Goal: Task Accomplishment & Management: Manage account settings

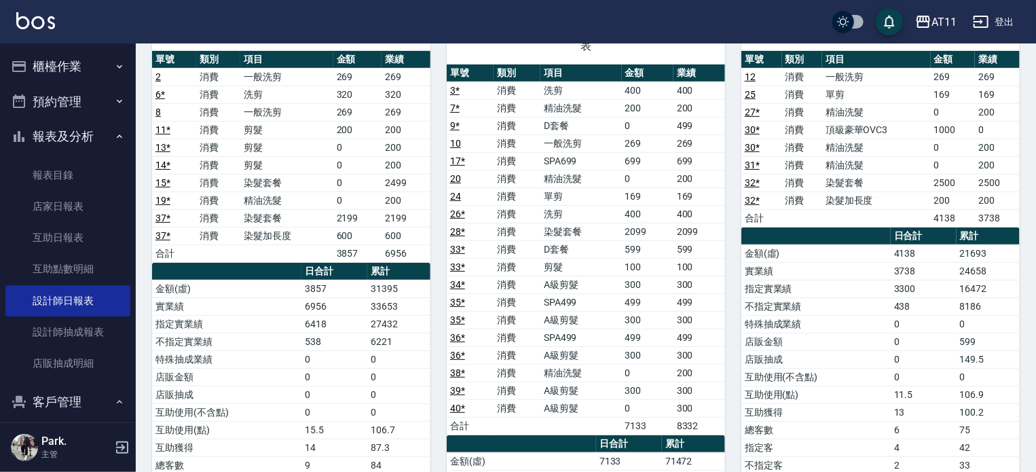
scroll to position [204, 0]
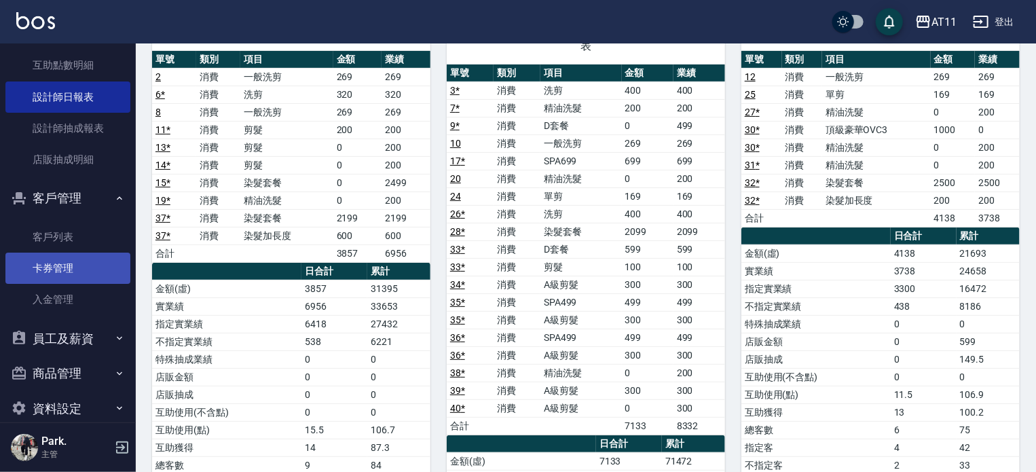
drag, startPoint x: 71, startPoint y: 232, endPoint x: 41, endPoint y: 261, distance: 42.3
click at [71, 232] on link "客戶列表" at bounding box center [67, 236] width 125 height 31
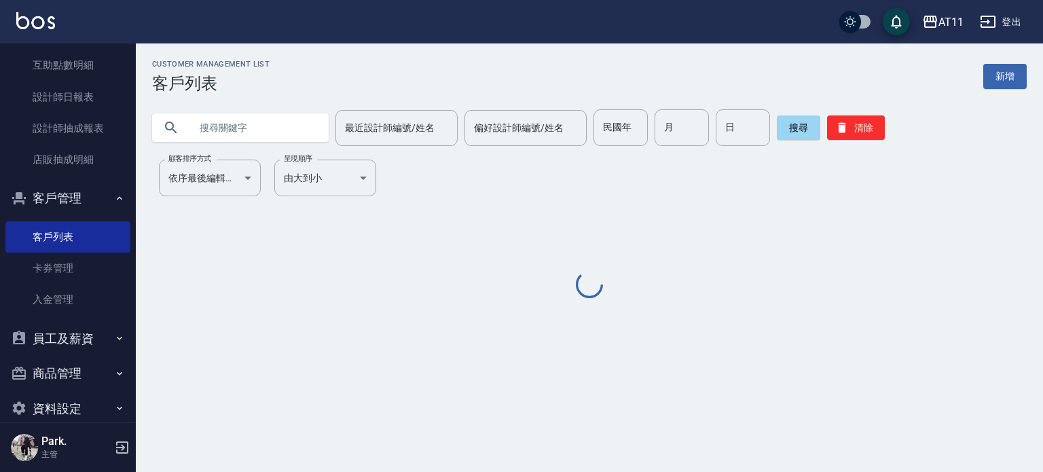
click at [294, 128] on input "text" at bounding box center [254, 127] width 128 height 37
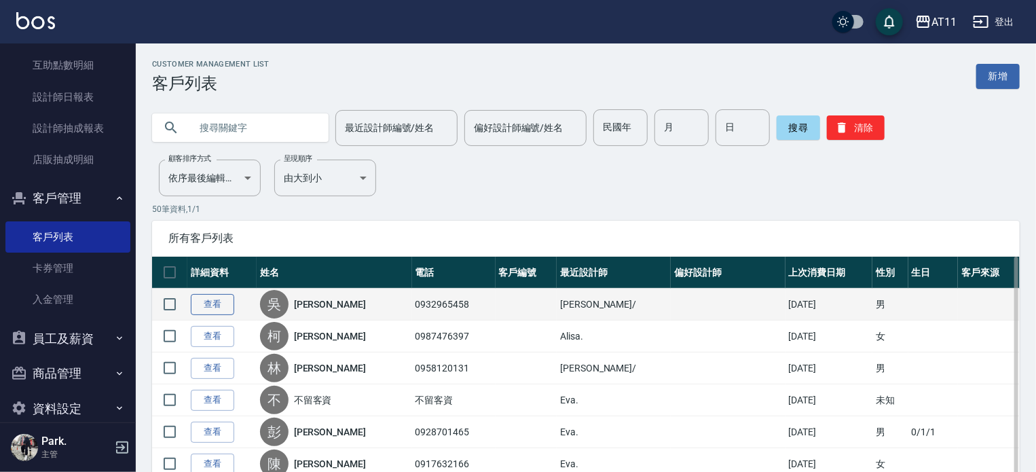
click at [205, 306] on link "查看" at bounding box center [212, 304] width 43 height 21
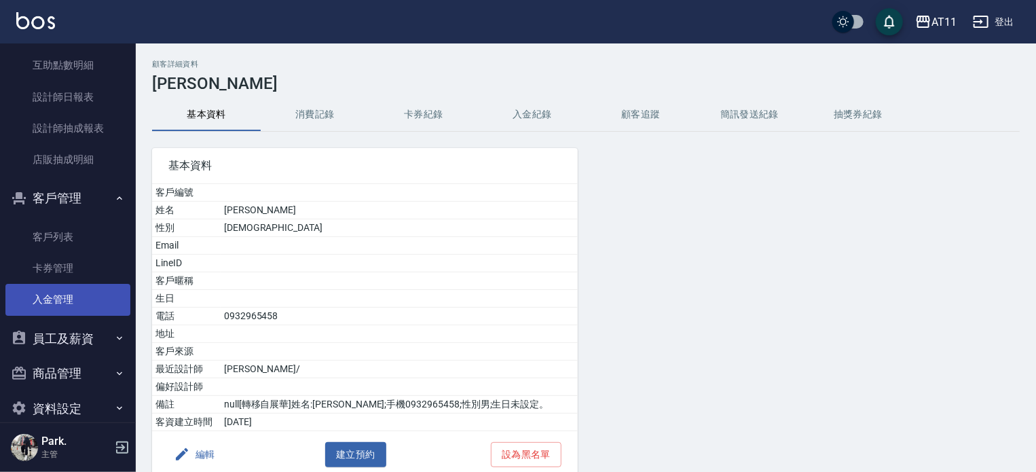
click at [51, 285] on link "入金管理" at bounding box center [67, 299] width 125 height 31
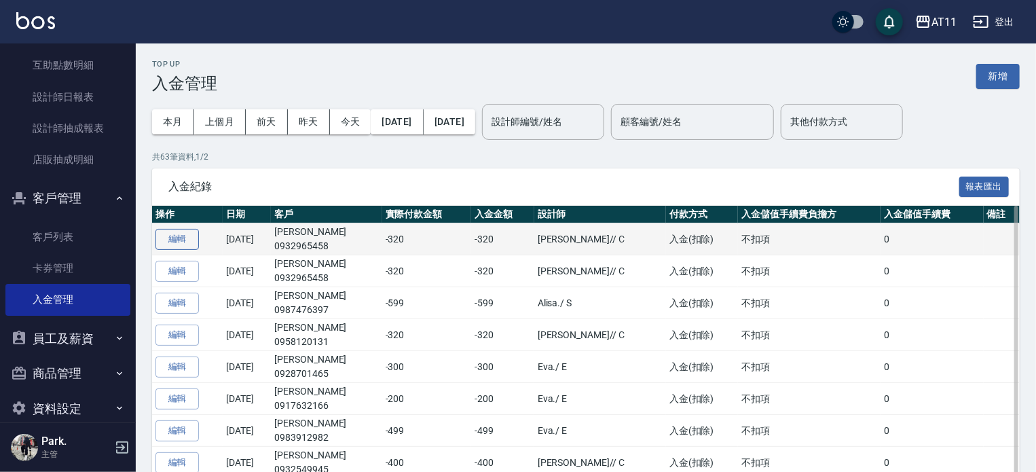
click at [166, 245] on button "編輯" at bounding box center [177, 239] width 43 height 21
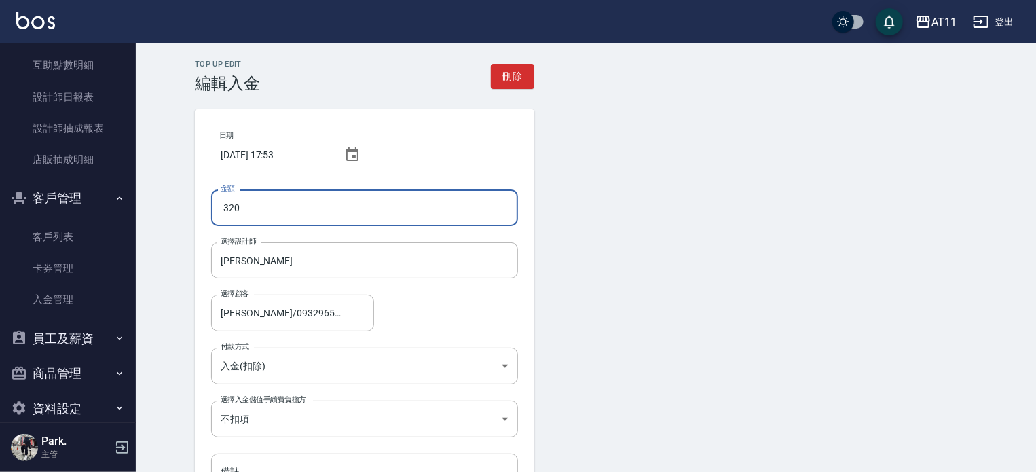
click at [250, 214] on input "-320" at bounding box center [364, 207] width 307 height 37
type input "-3"
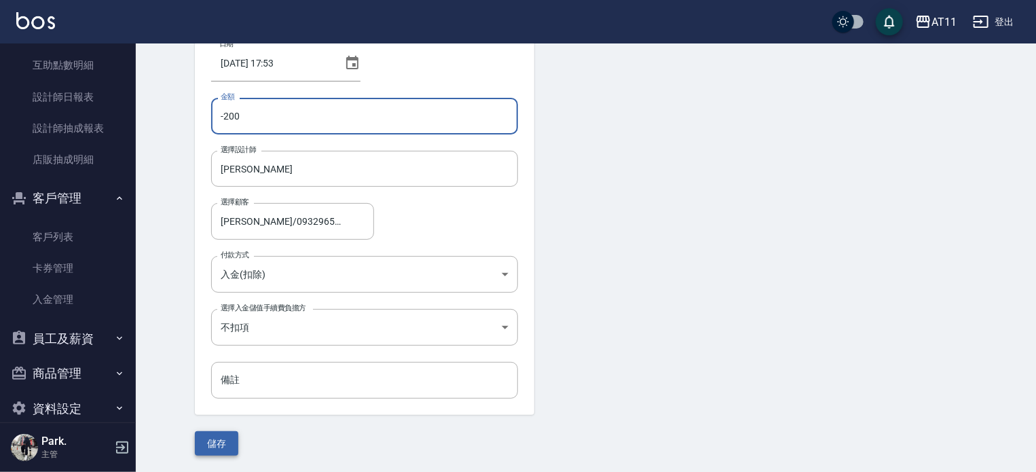
type input "-200"
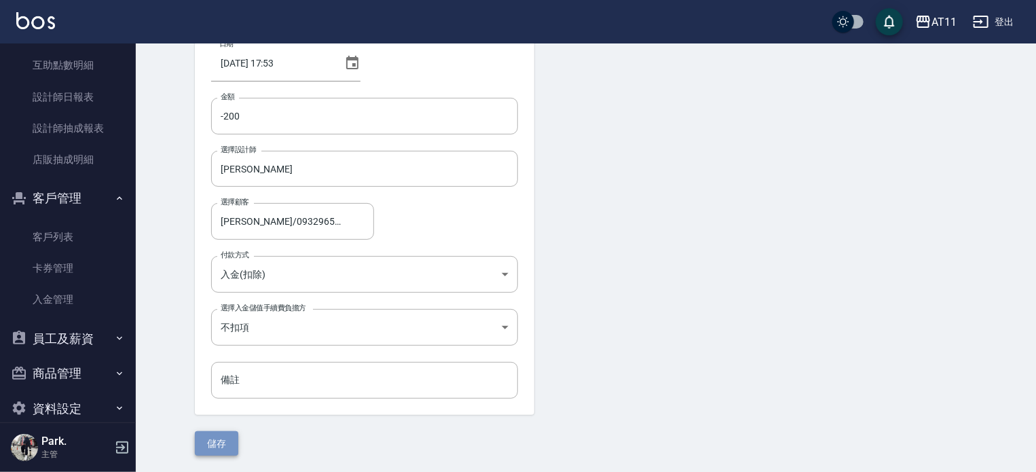
click at [216, 435] on button "儲存" at bounding box center [216, 443] width 43 height 25
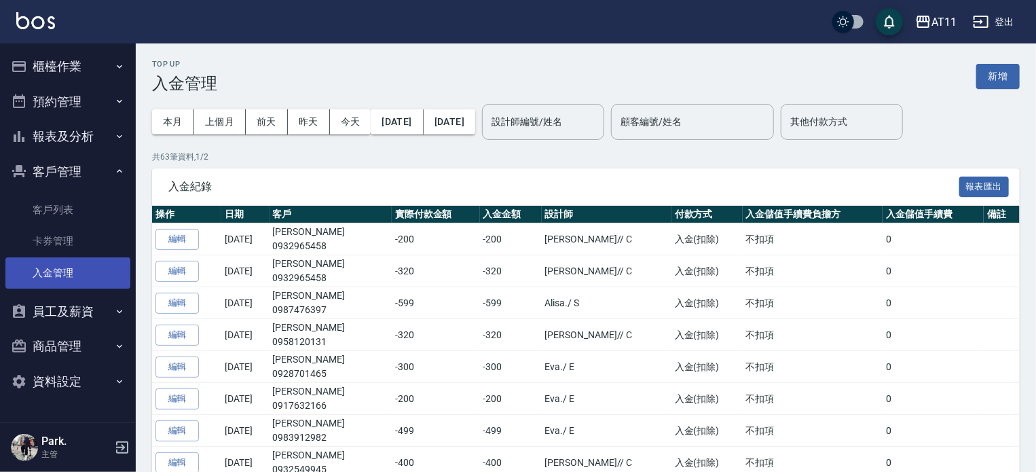
click at [62, 266] on link "入金管理" at bounding box center [67, 272] width 125 height 31
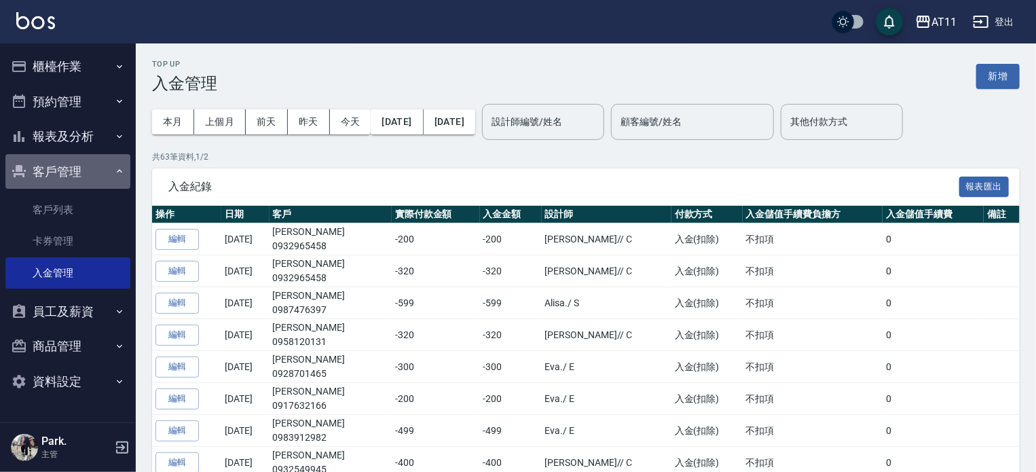
drag, startPoint x: 58, startPoint y: 180, endPoint x: 60, endPoint y: 200, distance: 20.4
click at [58, 183] on button "客戶管理" at bounding box center [67, 171] width 125 height 35
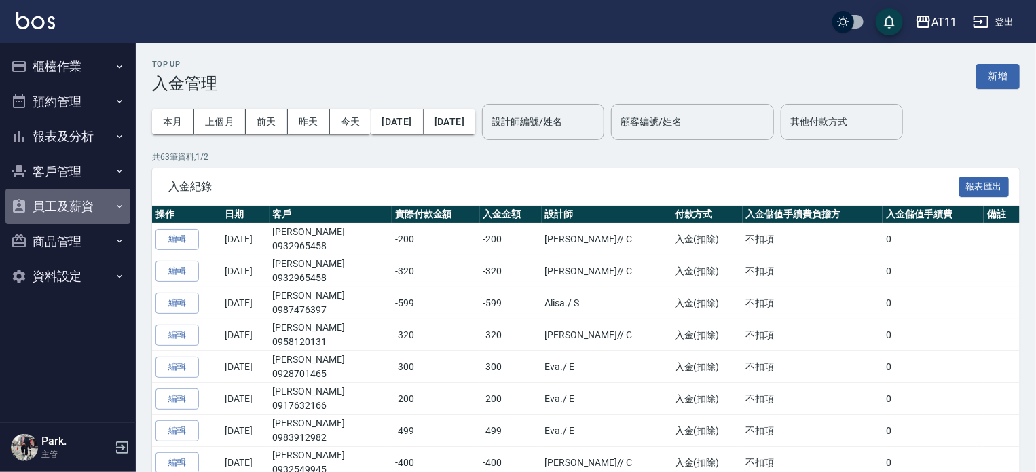
click at [58, 206] on button "員工及薪資" at bounding box center [67, 206] width 125 height 35
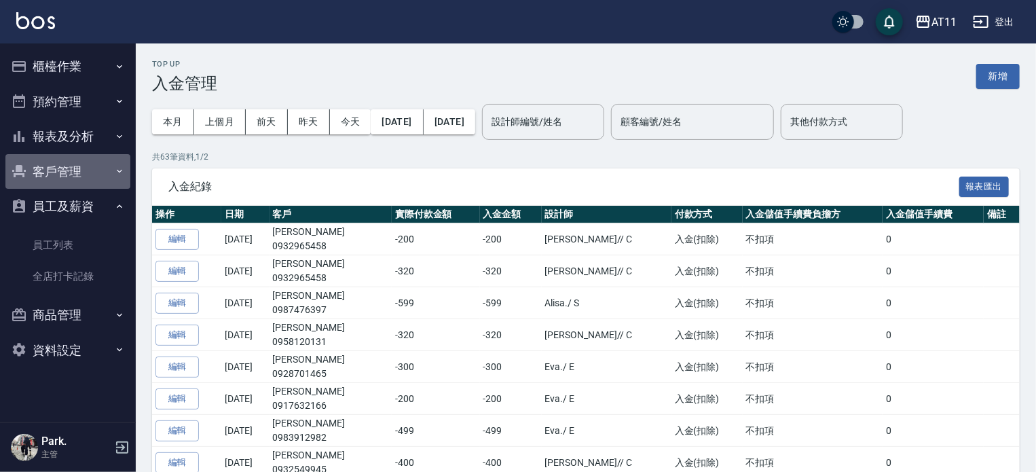
click at [60, 176] on button "客戶管理" at bounding box center [67, 171] width 125 height 35
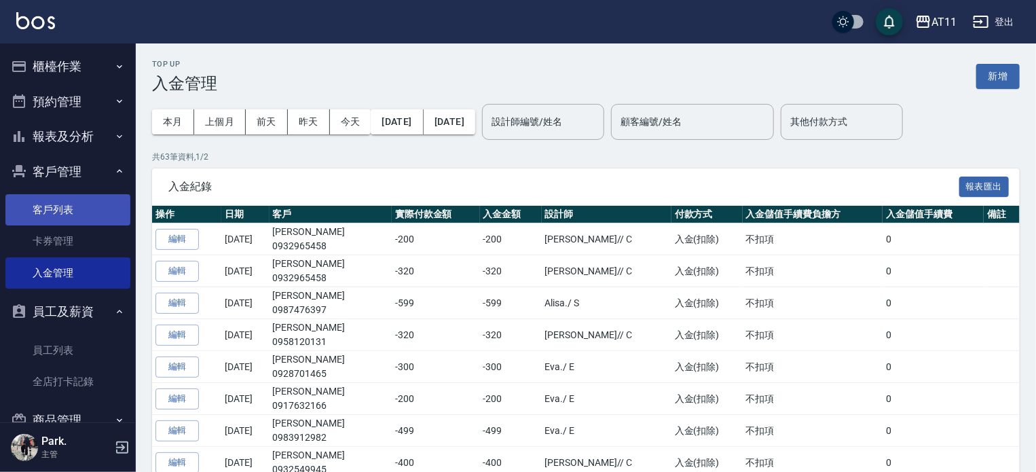
click at [50, 206] on link "客戶列表" at bounding box center [67, 209] width 125 height 31
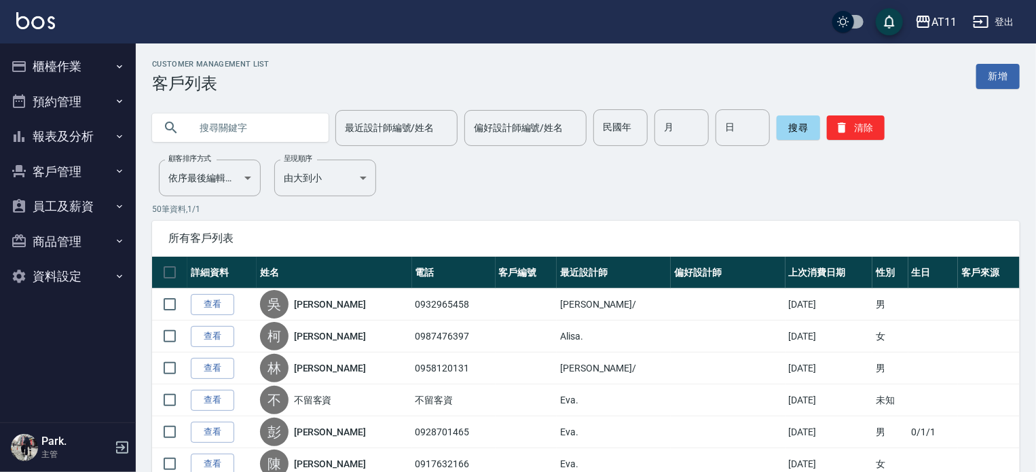
click at [56, 158] on button "客戶管理" at bounding box center [67, 171] width 125 height 35
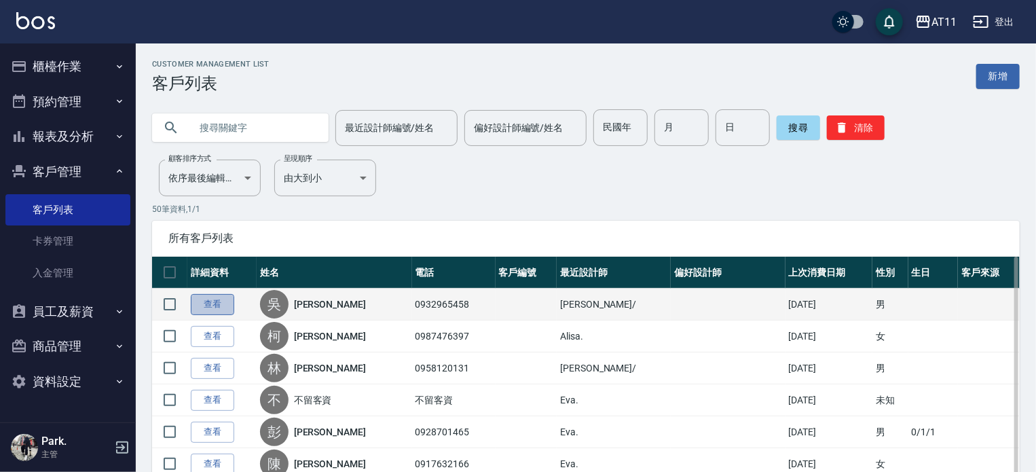
click at [221, 309] on link "查看" at bounding box center [212, 304] width 43 height 21
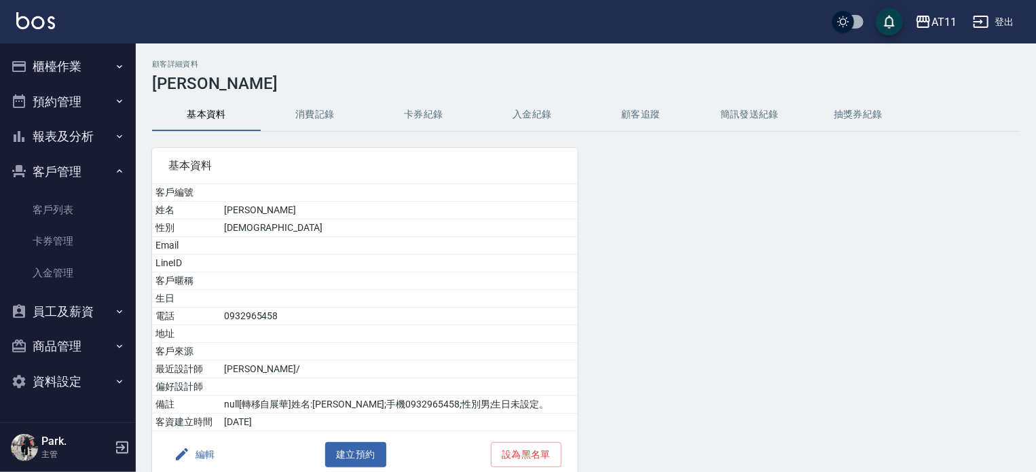
click at [505, 115] on button "入金紀錄" at bounding box center [532, 114] width 109 height 33
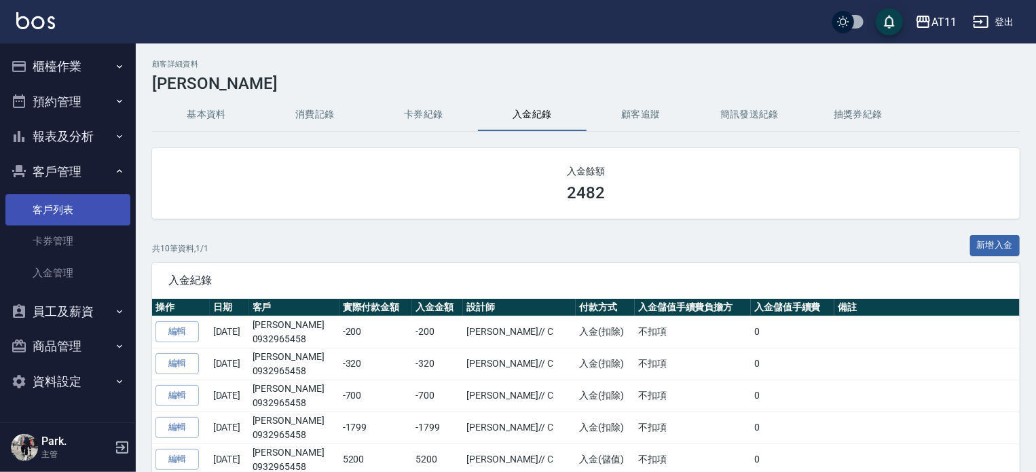
click at [50, 210] on link "客戶列表" at bounding box center [67, 209] width 125 height 31
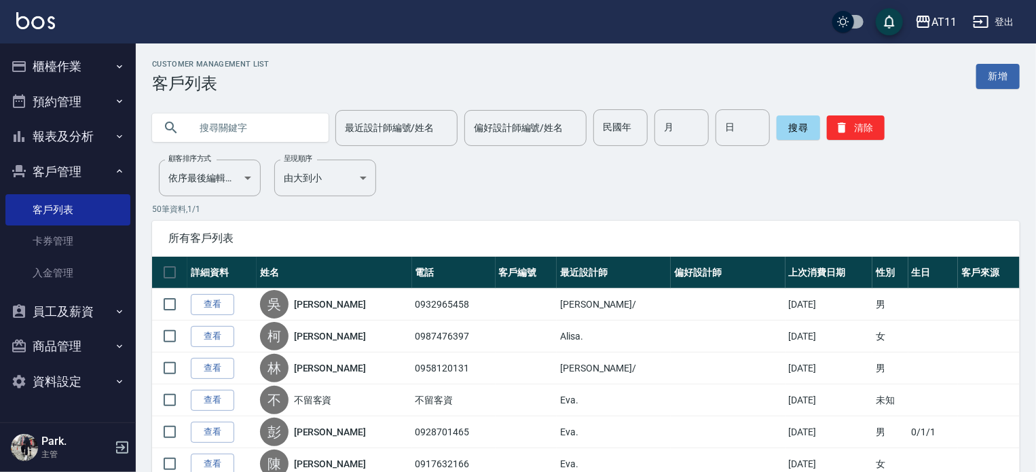
click at [232, 123] on input "text" at bounding box center [254, 127] width 128 height 37
type input "[PERSON_NAME]"
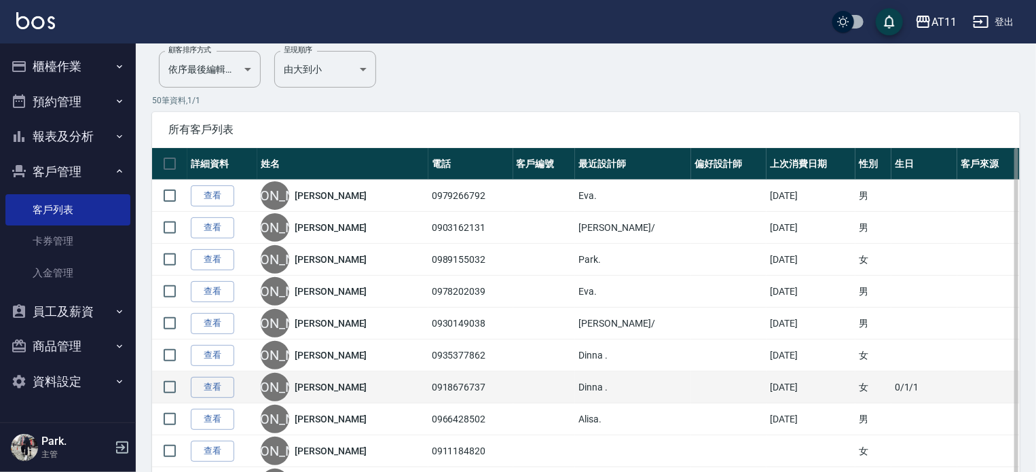
scroll to position [136, 0]
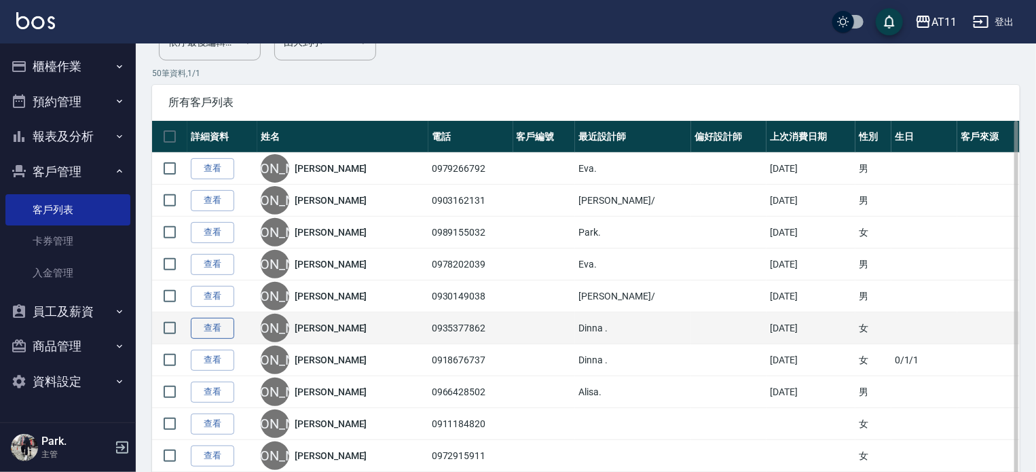
click at [207, 323] on link "查看" at bounding box center [212, 328] width 43 height 21
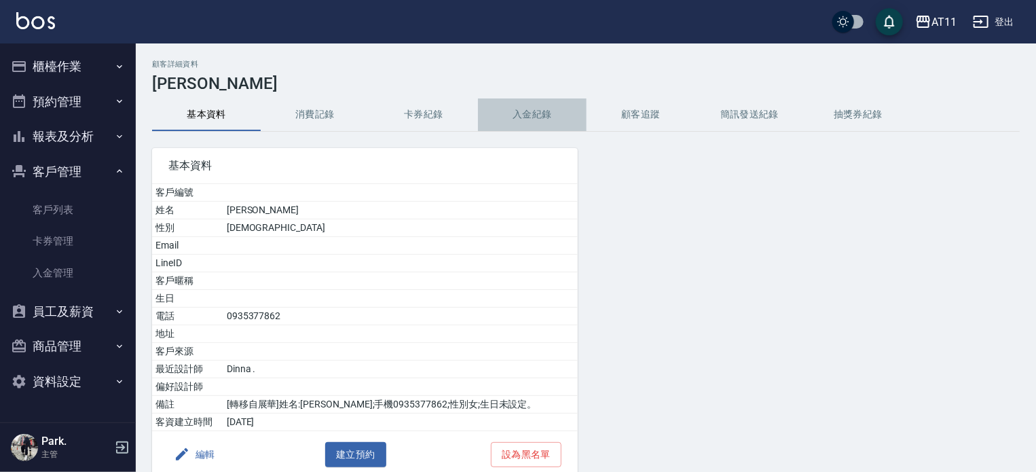
click at [537, 112] on button "入金紀錄" at bounding box center [532, 114] width 109 height 33
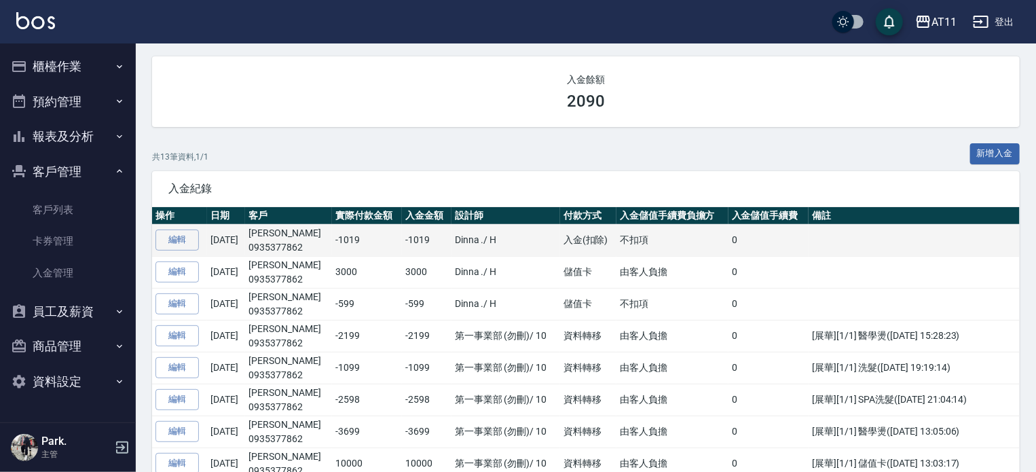
scroll to position [68, 0]
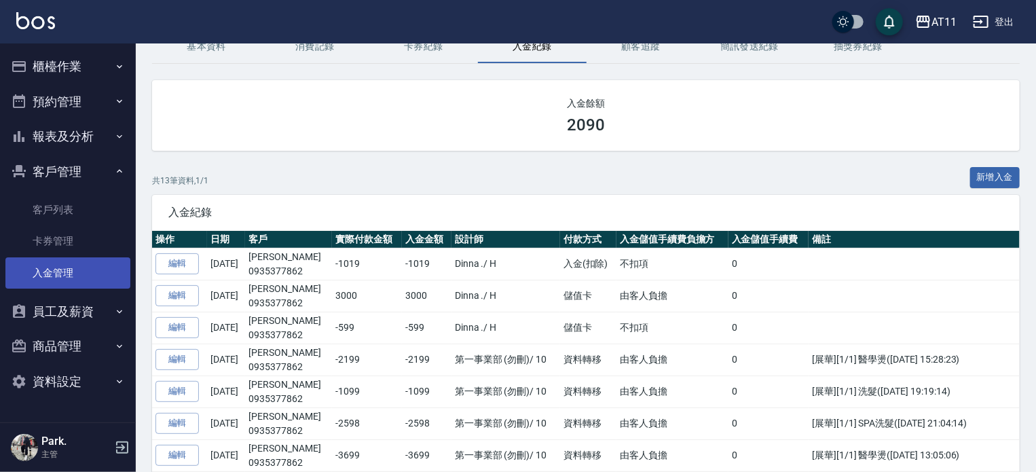
click at [55, 274] on link "入金管理" at bounding box center [67, 272] width 125 height 31
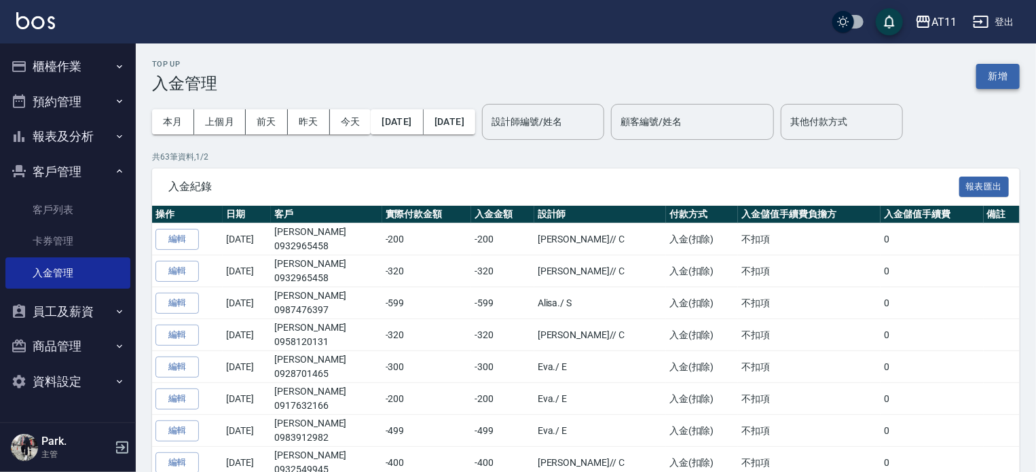
click at [994, 72] on button "新增" at bounding box center [998, 76] width 43 height 25
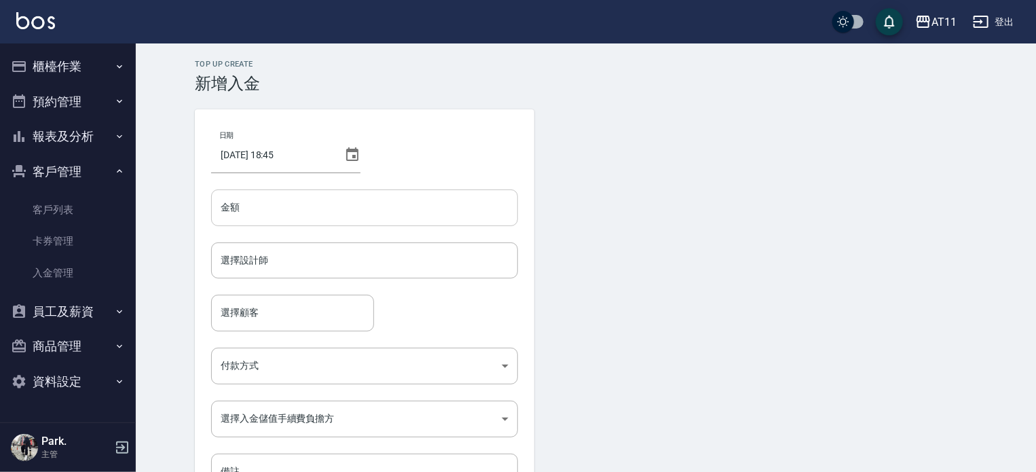
click at [284, 202] on input "金額" at bounding box center [364, 207] width 307 height 37
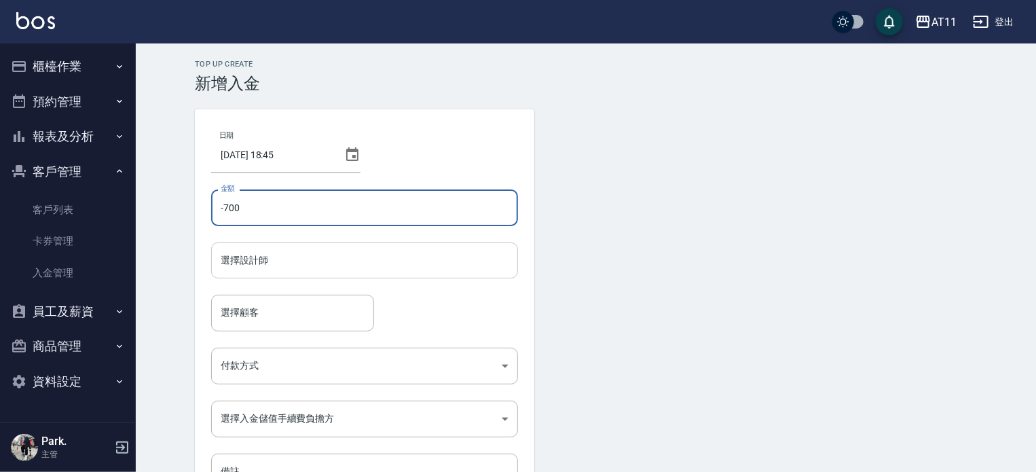
type input "-700"
click at [315, 251] on input "選擇設計師" at bounding box center [364, 261] width 295 height 24
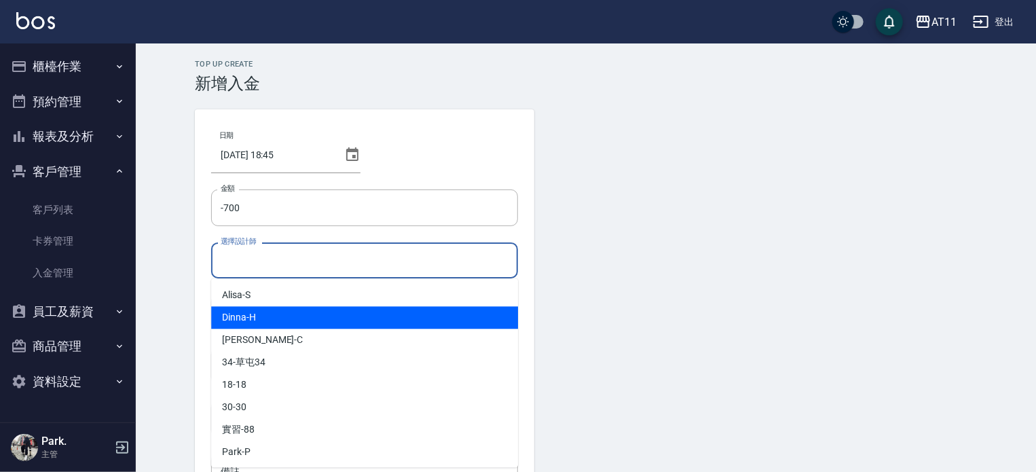
click at [242, 317] on span "Dinna -H" at bounding box center [239, 317] width 34 height 14
type input "Dinna-H"
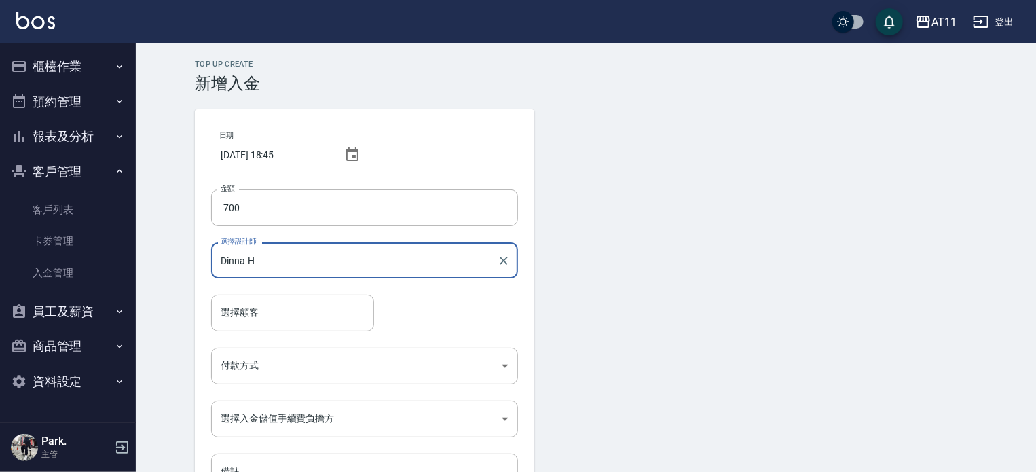
scroll to position [68, 0]
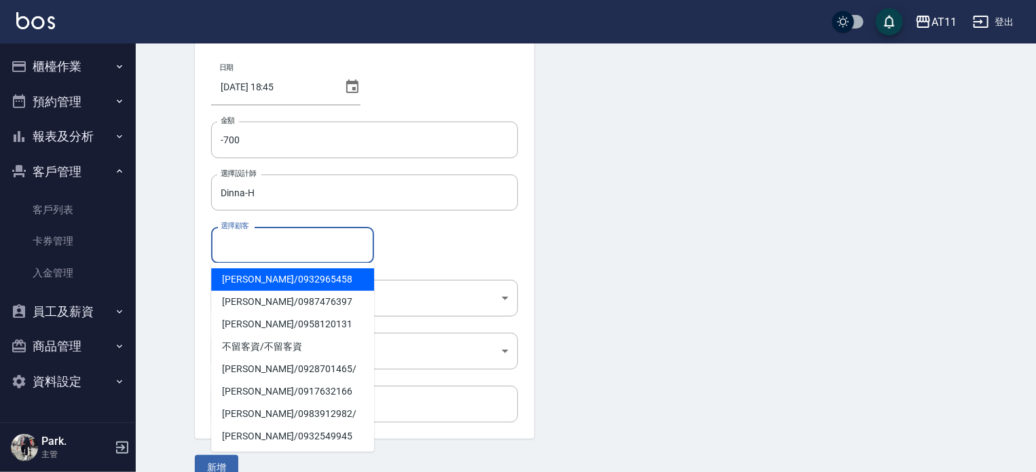
click at [238, 249] on input "選擇顧客" at bounding box center [292, 245] width 151 height 24
click at [250, 249] on input "選擇顧客" at bounding box center [292, 245] width 151 height 24
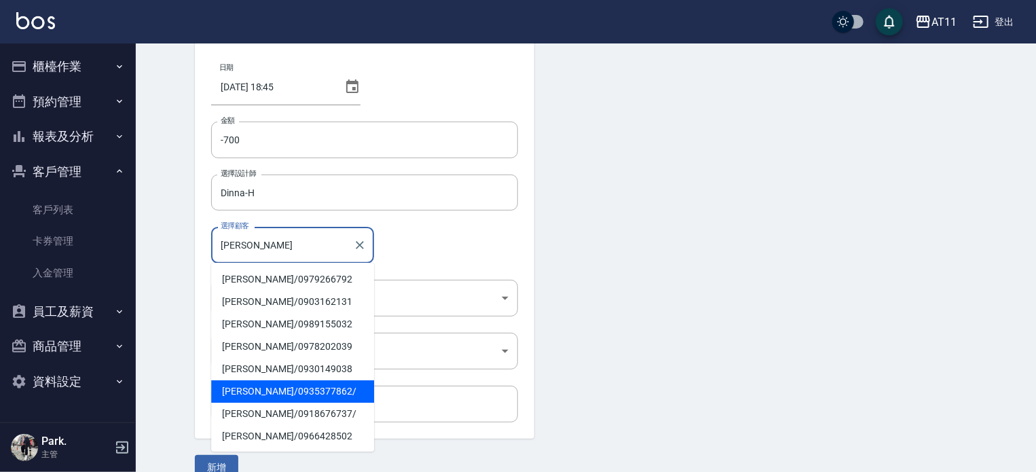
click at [247, 391] on span "李岳蓉 / 0935377862 /" at bounding box center [292, 391] width 163 height 22
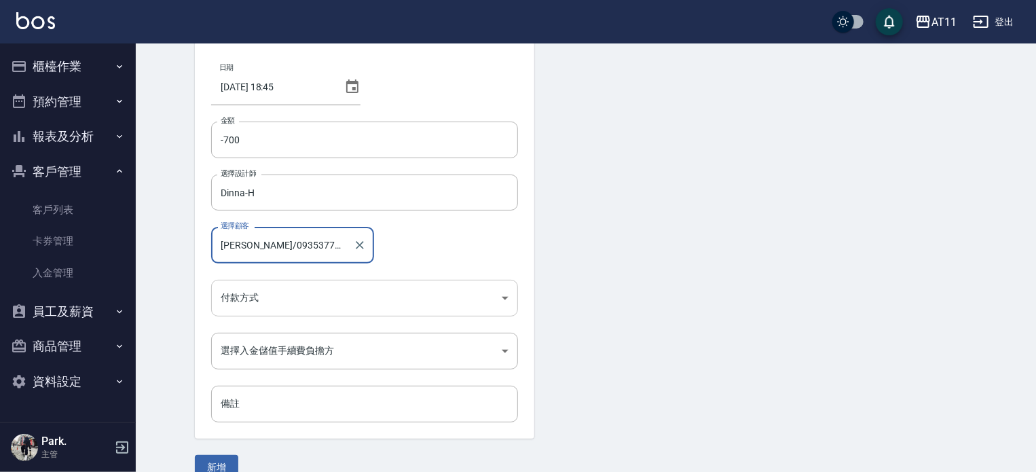
type input "李岳蓉/0935377862/"
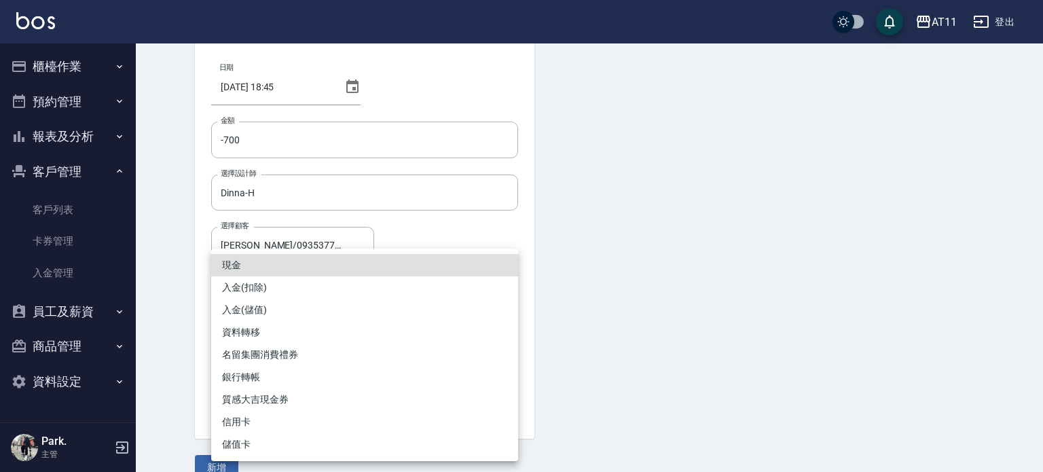
click at [270, 295] on body "AT11 登出 櫃檯作業 打帳單 帳單列表 現金收支登錄 材料自購登錄 每日結帳 排班表 現場電腦打卡 掃碼打卡 預約管理 預約管理 單日預約紀錄 單週預約紀…" at bounding box center [521, 214] width 1043 height 564
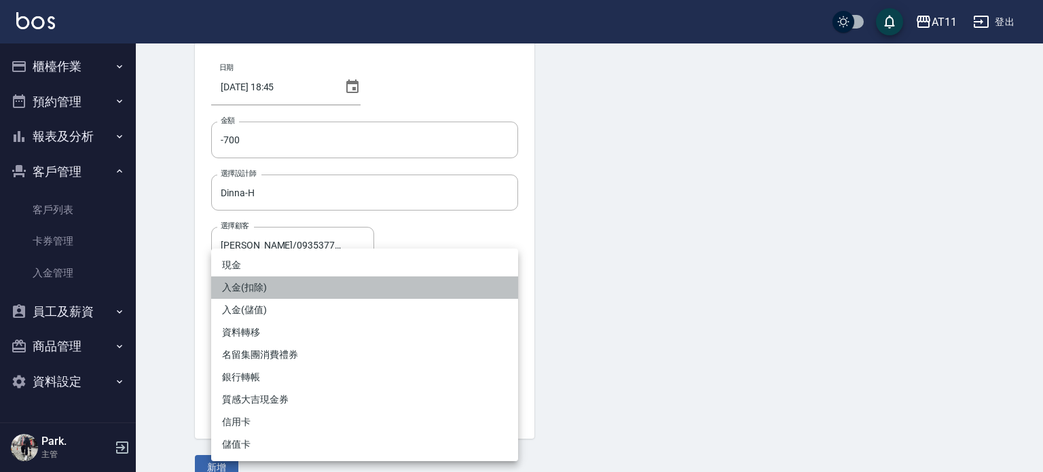
click at [255, 284] on li "入金(扣除)" at bounding box center [364, 287] width 307 height 22
type input "入金(扣除)"
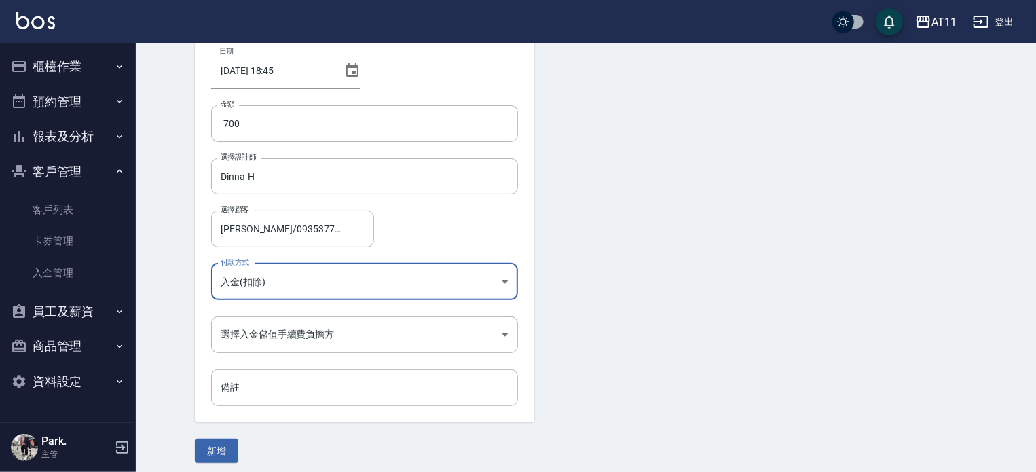
scroll to position [92, 0]
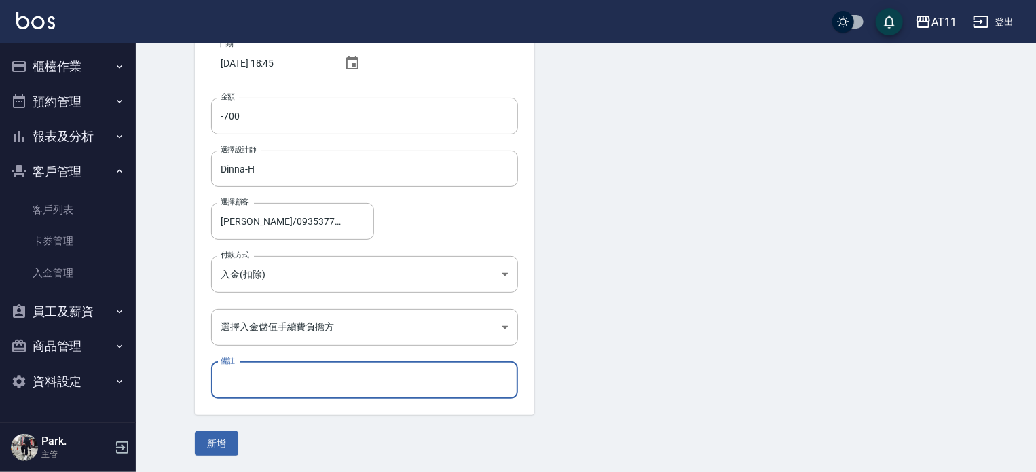
click at [246, 379] on input "備註" at bounding box center [364, 380] width 307 height 37
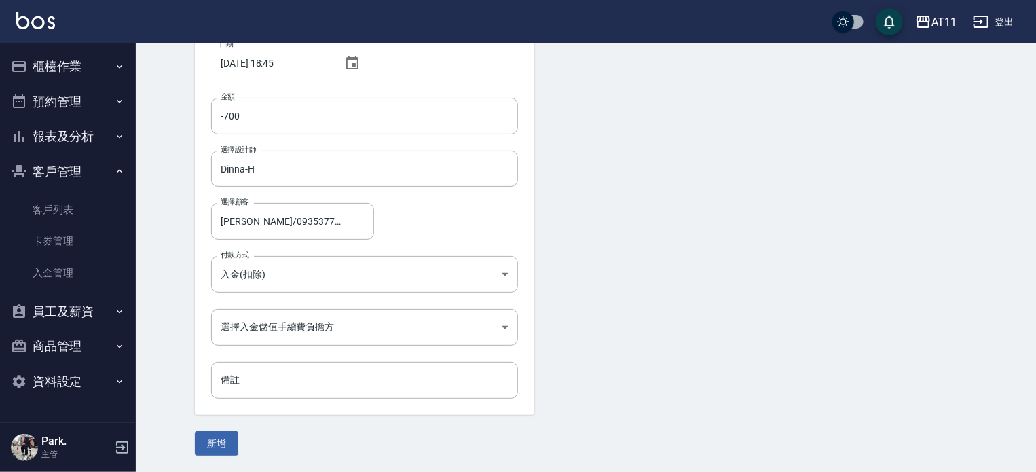
click at [266, 437] on form "日期 2025/10/13 18:45 金額 -700 金額 選擇設計師 Dinna-H 選擇設計師 選擇顧客 李岳蓉/0935377862/ 選擇顧客 付款…" at bounding box center [586, 237] width 782 height 438
click at [310, 328] on body "AT11 登出 櫃檯作業 打帳單 帳單列表 現金收支登錄 材料自購登錄 每日結帳 排班表 現場電腦打卡 掃碼打卡 預約管理 預約管理 單日預約紀錄 單週預約紀…" at bounding box center [518, 190] width 1036 height 564
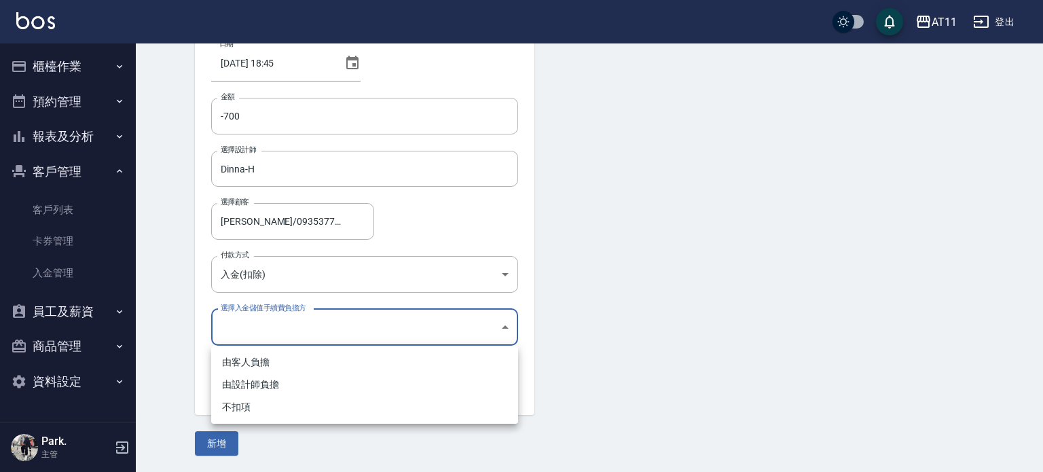
click at [228, 405] on li "不扣項" at bounding box center [364, 407] width 307 height 22
type input "WITHOUTHANDLINGFEE"
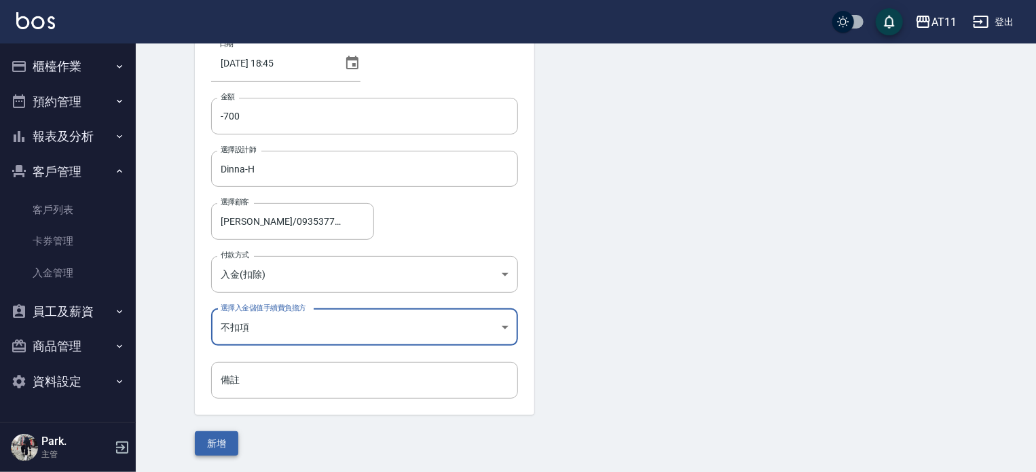
click at [219, 445] on button "新增" at bounding box center [216, 443] width 43 height 25
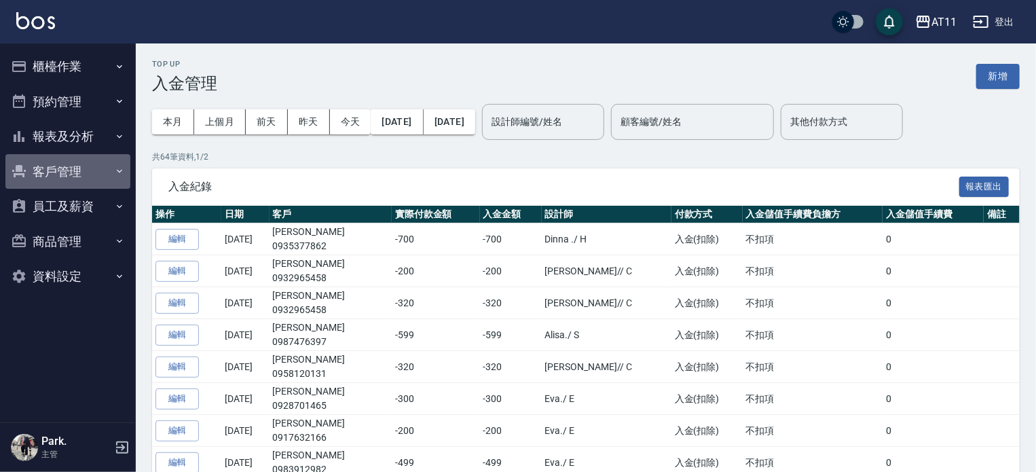
click at [52, 170] on button "客戶管理" at bounding box center [67, 171] width 125 height 35
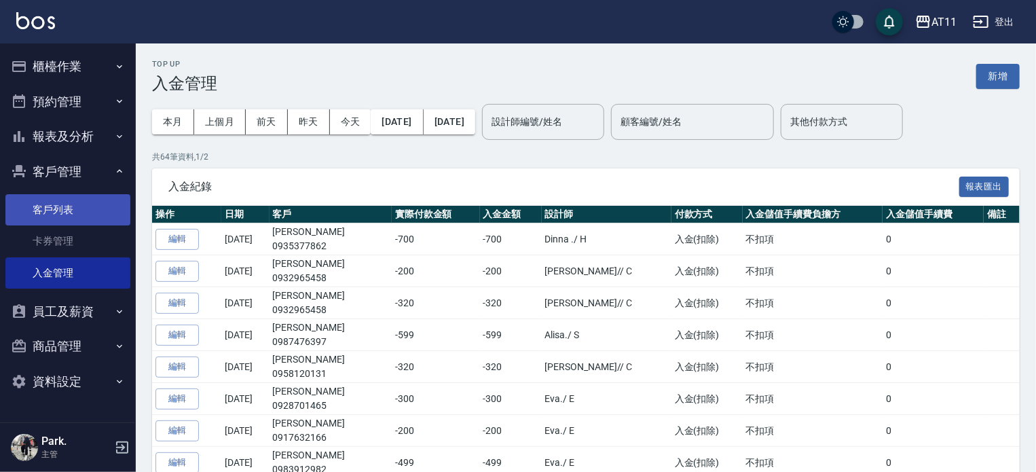
click at [48, 207] on link "客戶列表" at bounding box center [67, 209] width 125 height 31
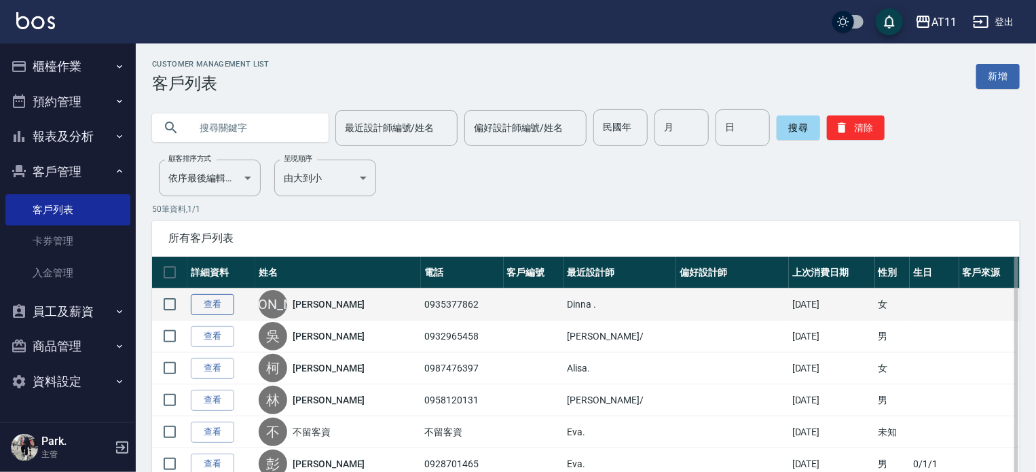
click at [221, 306] on link "查看" at bounding box center [212, 304] width 43 height 21
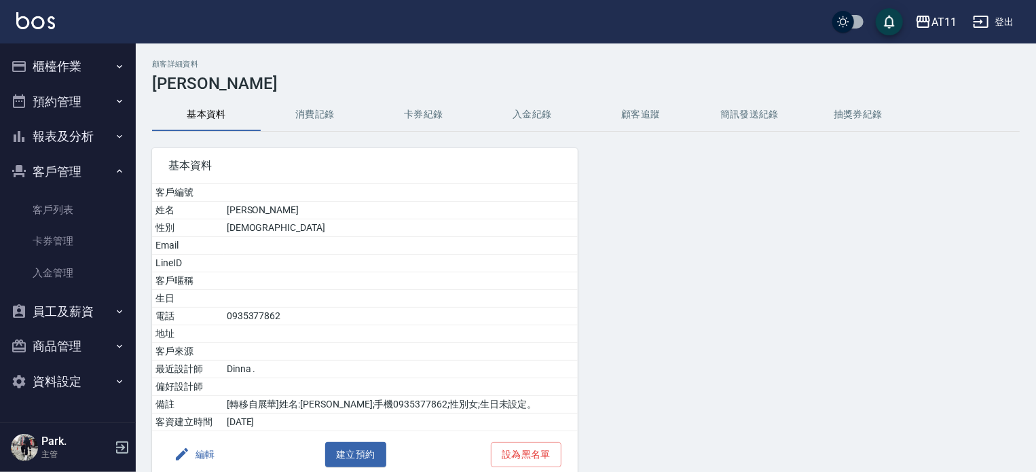
click at [533, 111] on button "入金紀錄" at bounding box center [532, 114] width 109 height 33
